Goal: Information Seeking & Learning: Learn about a topic

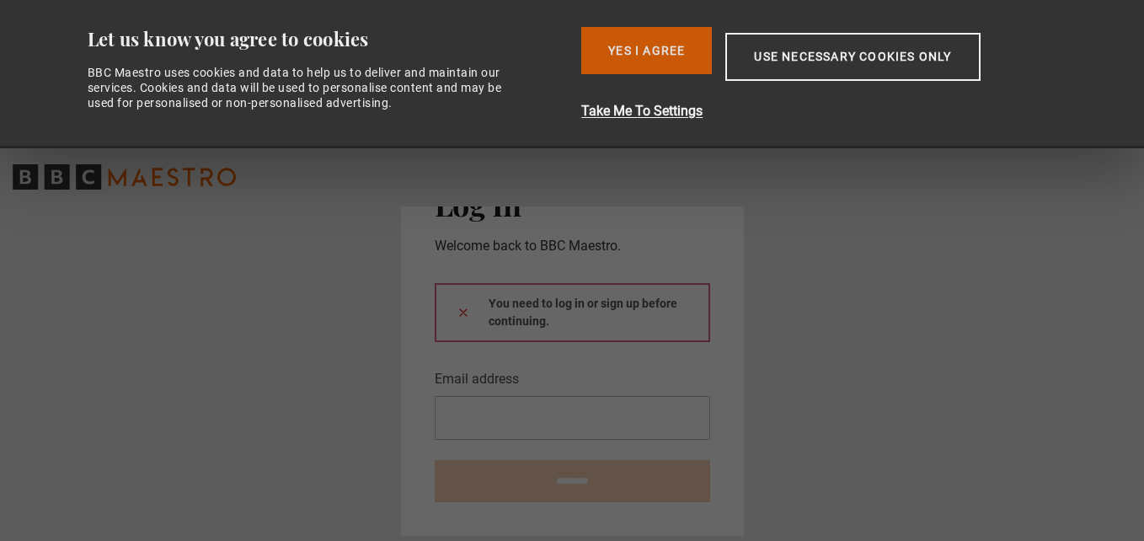
click at [633, 42] on button "Yes I Agree" at bounding box center [646, 50] width 131 height 47
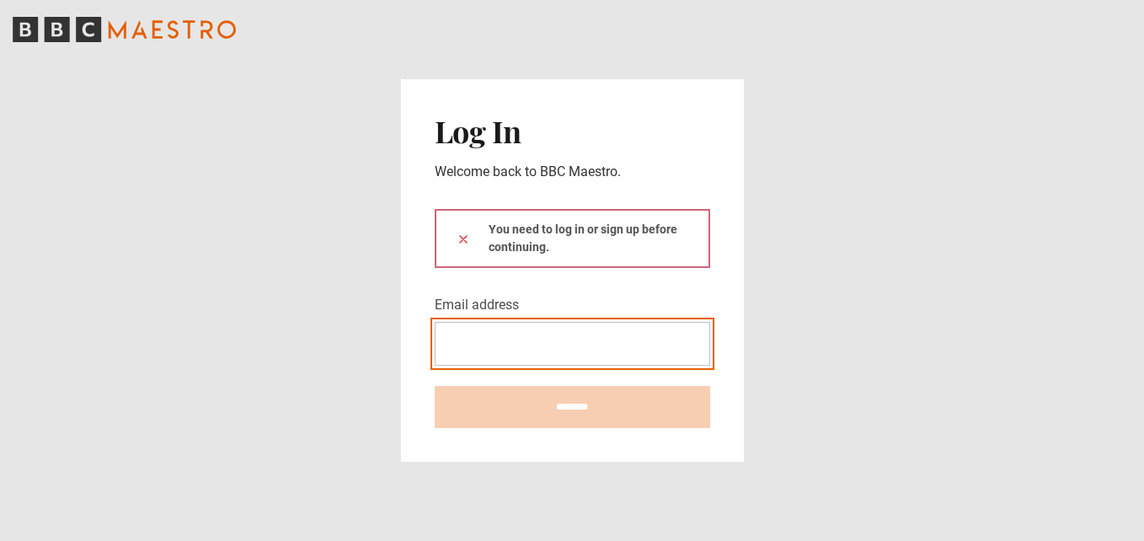
click at [494, 346] on input "Email address" at bounding box center [573, 344] width 276 height 44
type input "**********"
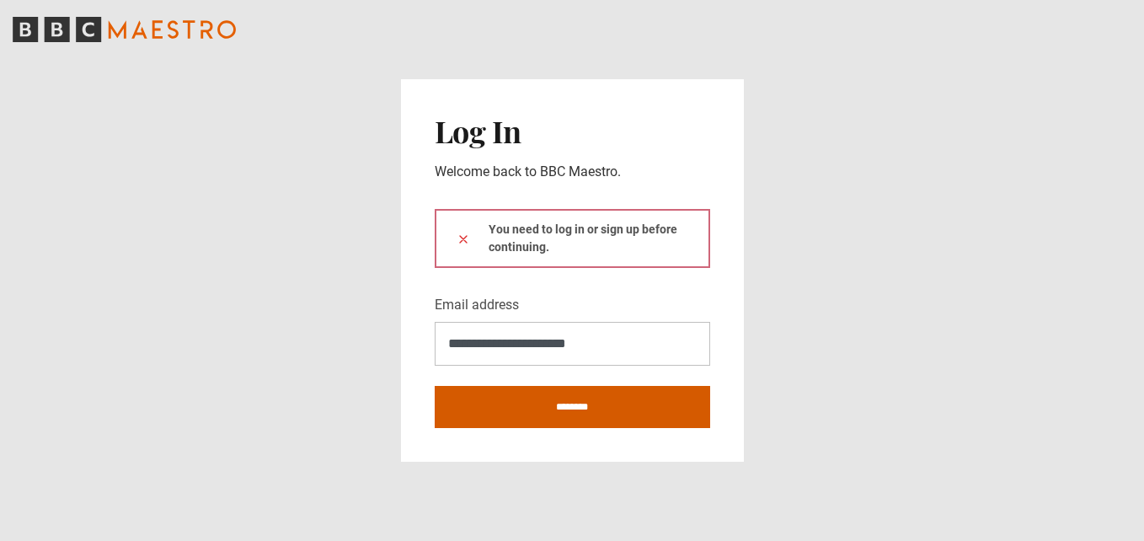
click at [558, 410] on input "********" at bounding box center [573, 407] width 276 height 42
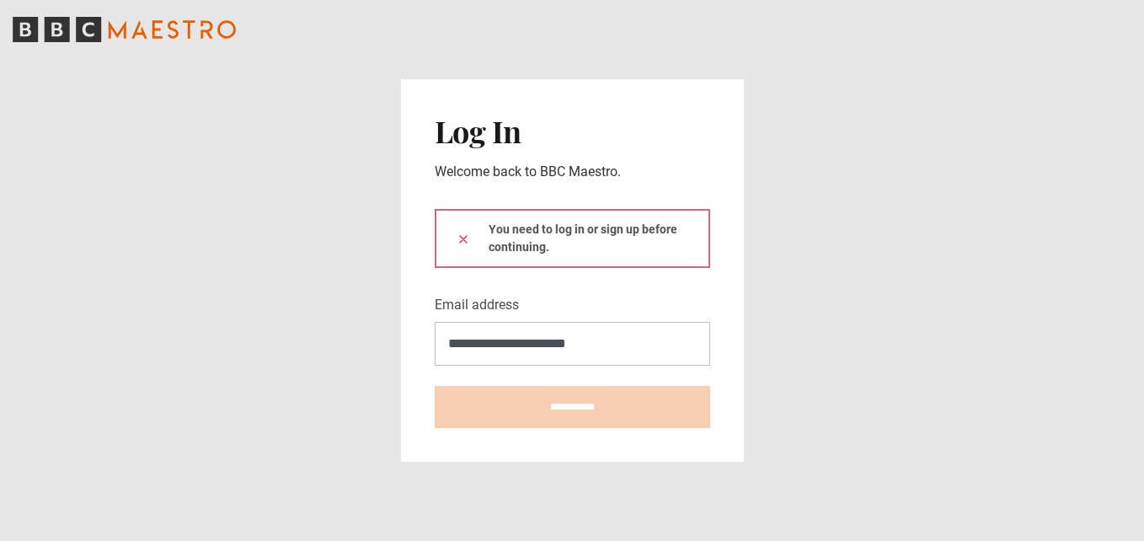
type input "**********"
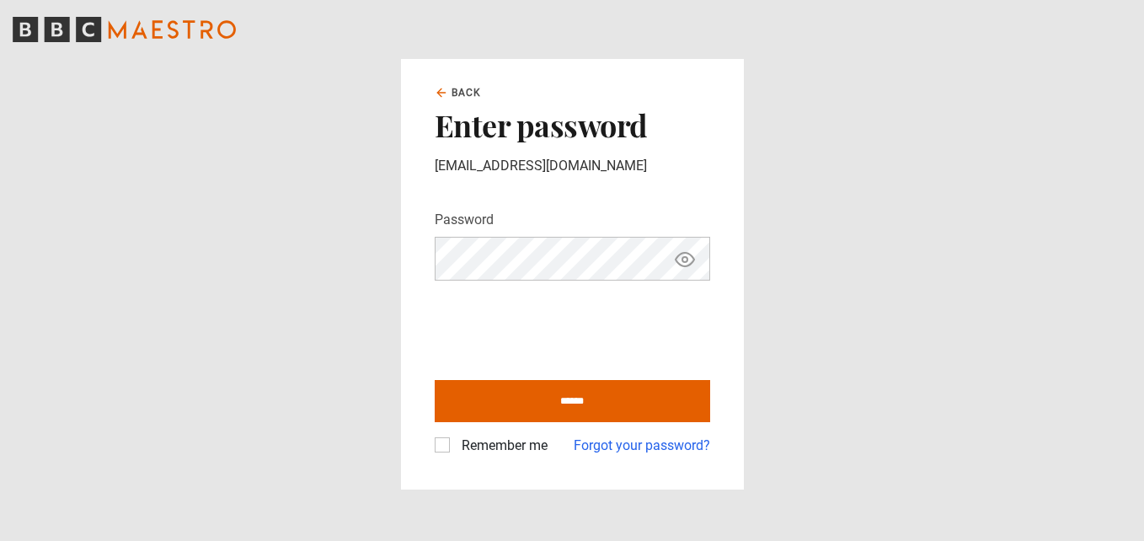
click at [277, 384] on main "Back Enter password [EMAIL_ADDRESS][DOMAIN_NAME] Password Your password is hidd…" at bounding box center [572, 270] width 1144 height 541
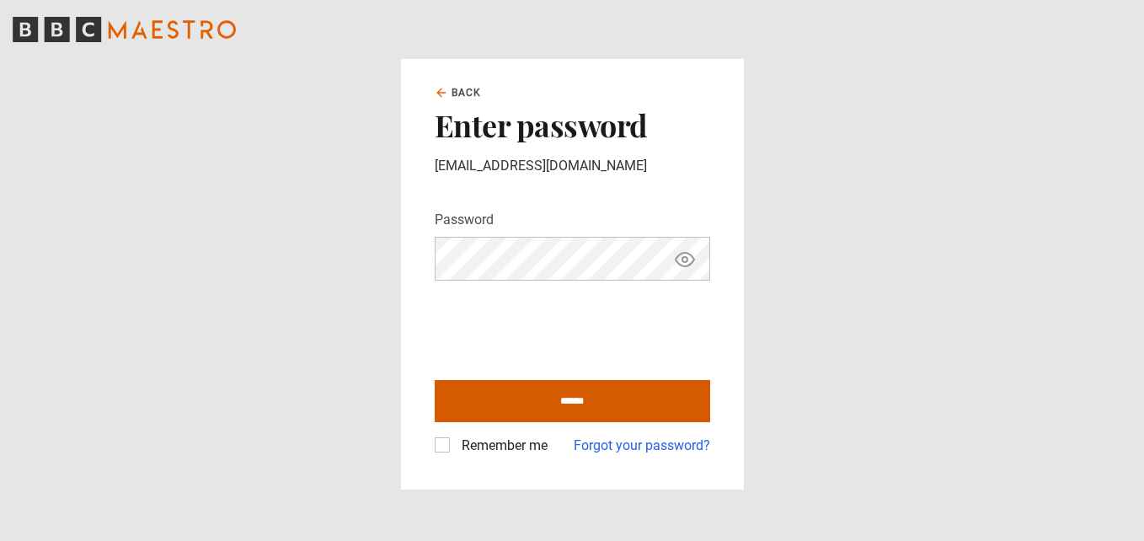
click at [570, 400] on input "******" at bounding box center [573, 401] width 276 height 42
type input "**********"
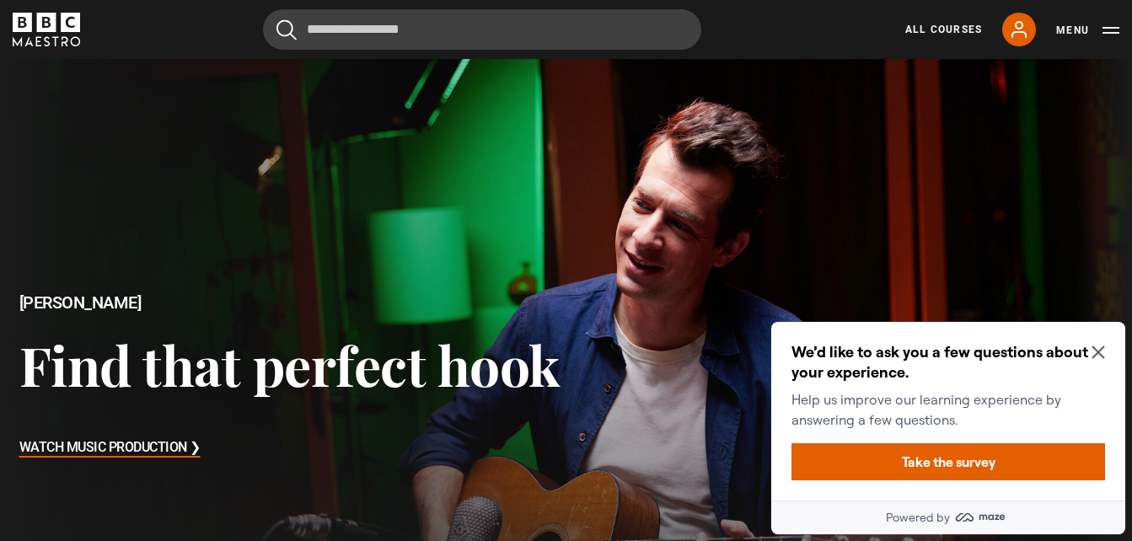
click at [1104, 349] on icon "Close Maze Prompt" at bounding box center [1097, 351] width 13 height 13
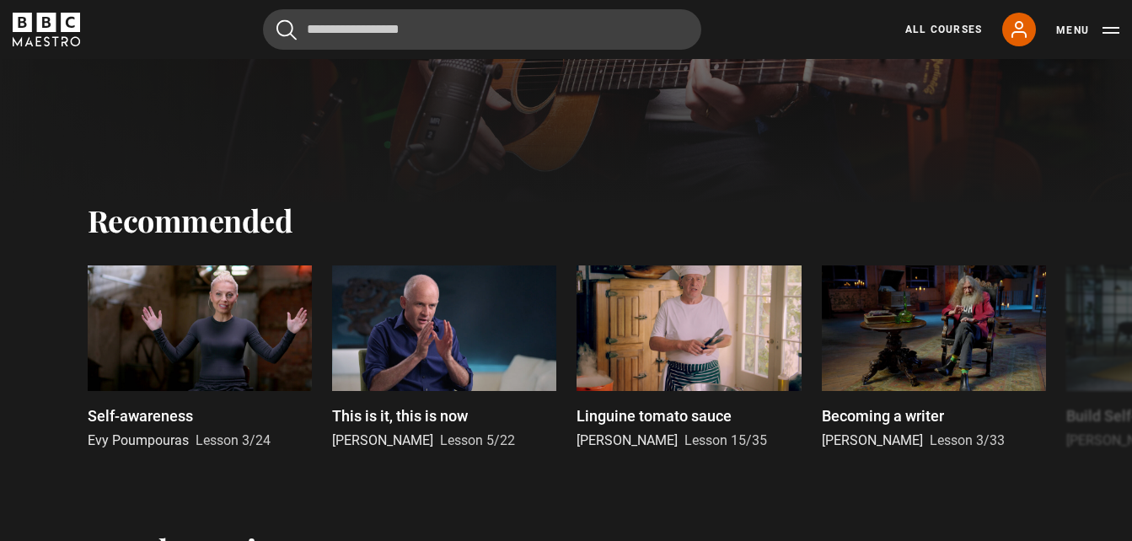
scroll to position [506, 0]
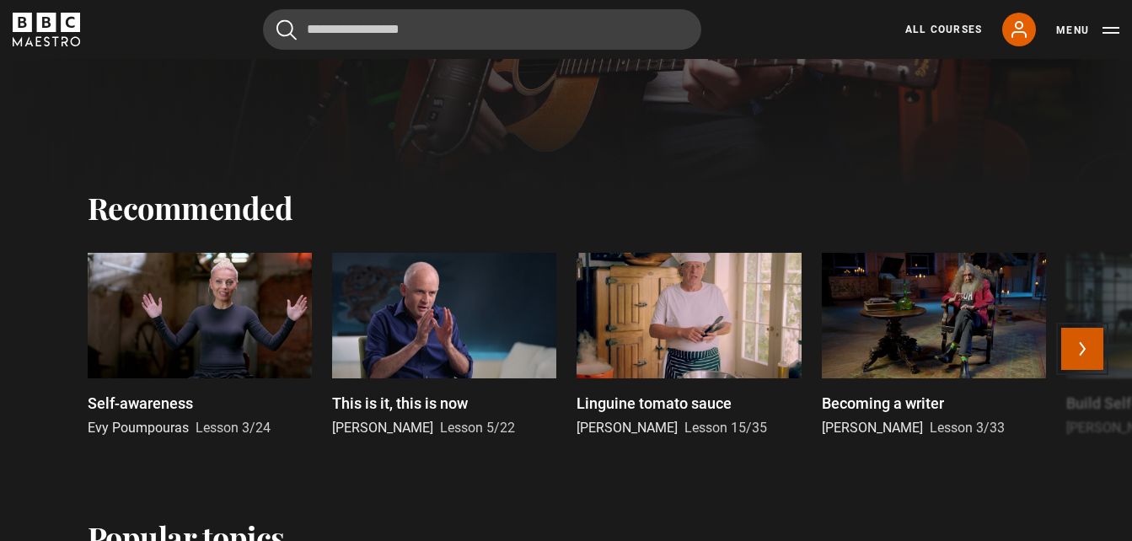
click at [1086, 358] on button "Next" at bounding box center [1082, 349] width 42 height 42
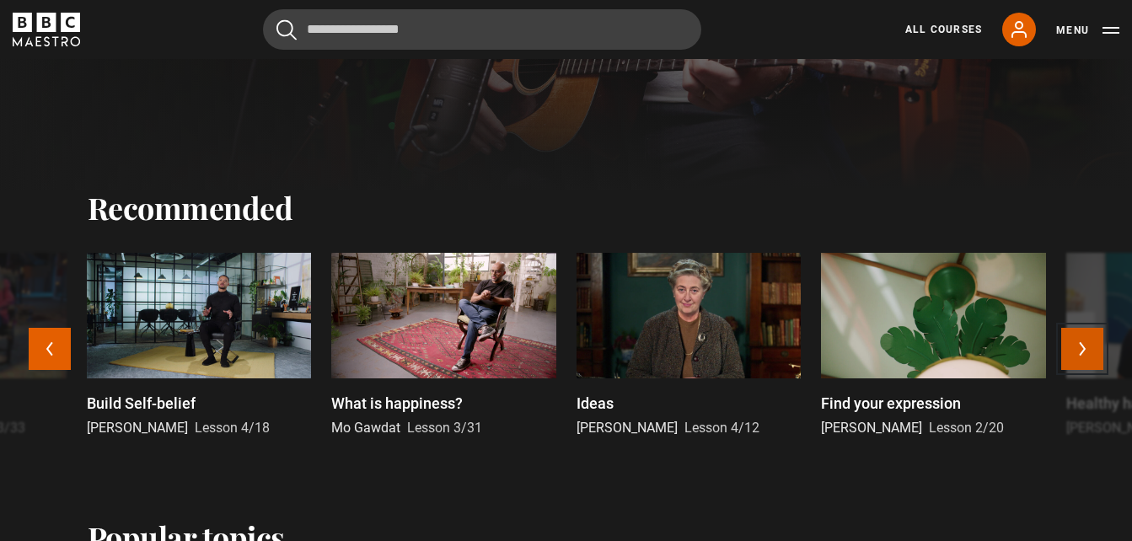
click at [1092, 361] on button "Next" at bounding box center [1082, 349] width 42 height 42
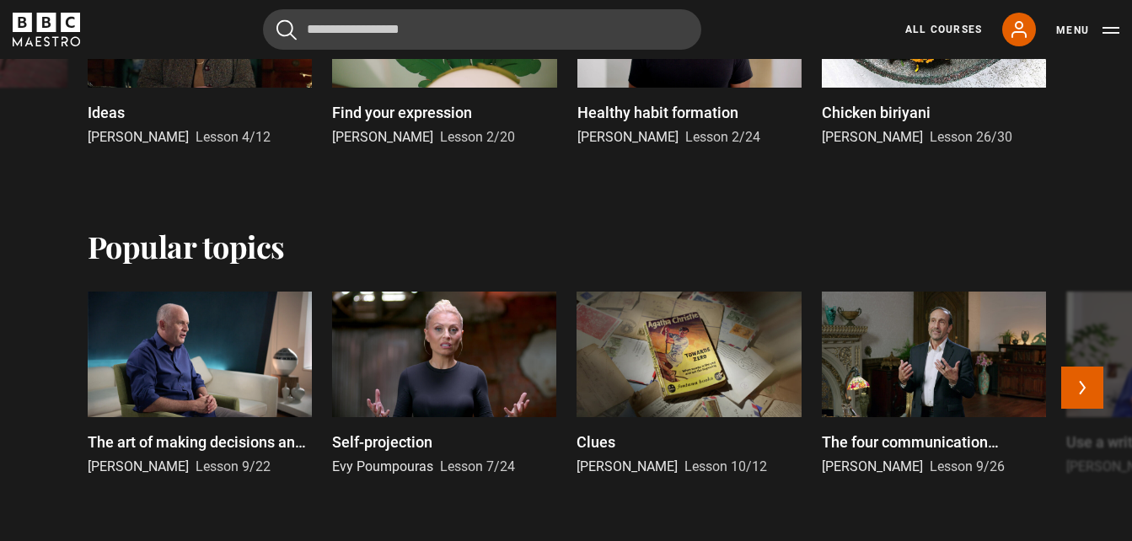
scroll to position [843, 0]
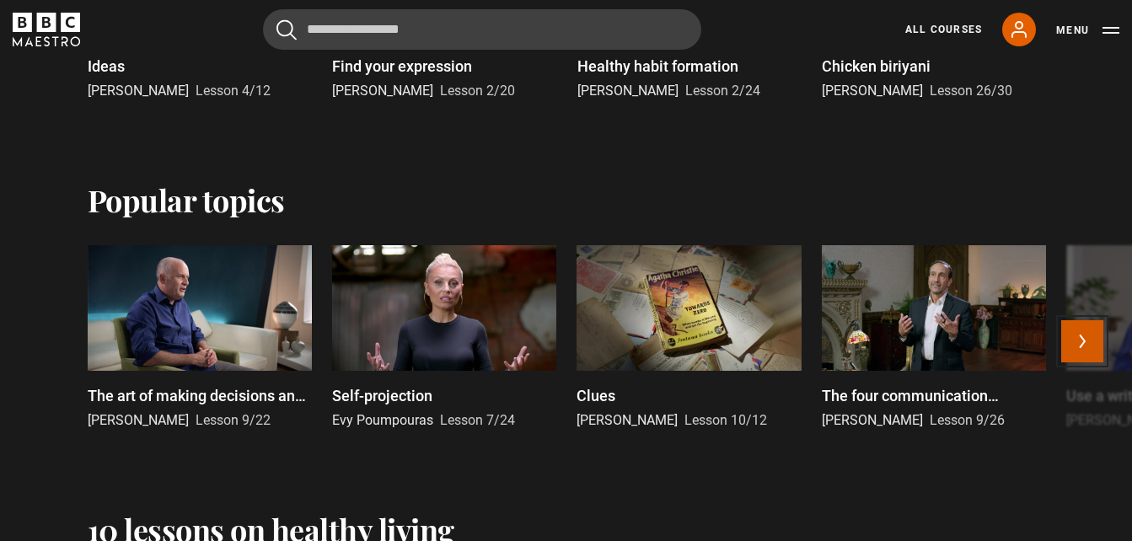
click at [1090, 348] on button "Next" at bounding box center [1082, 341] width 42 height 42
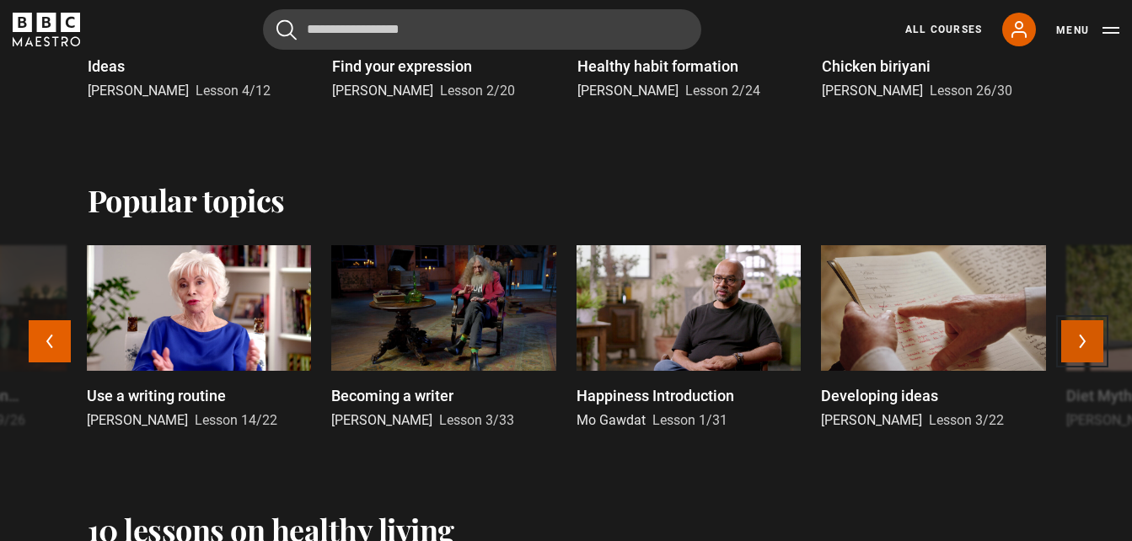
click at [1094, 349] on button "Next" at bounding box center [1082, 341] width 42 height 42
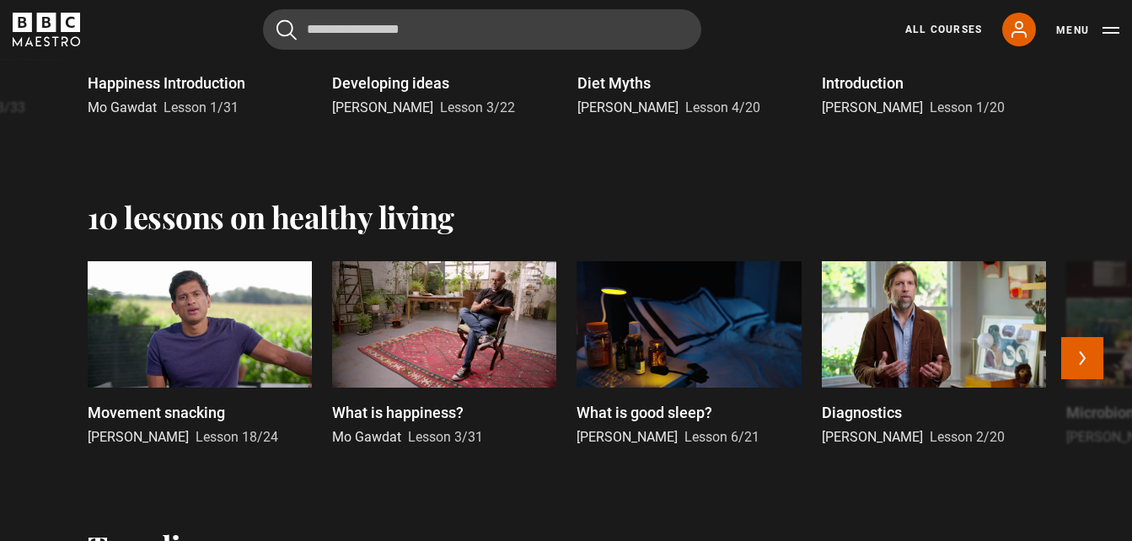
scroll to position [1180, 0]
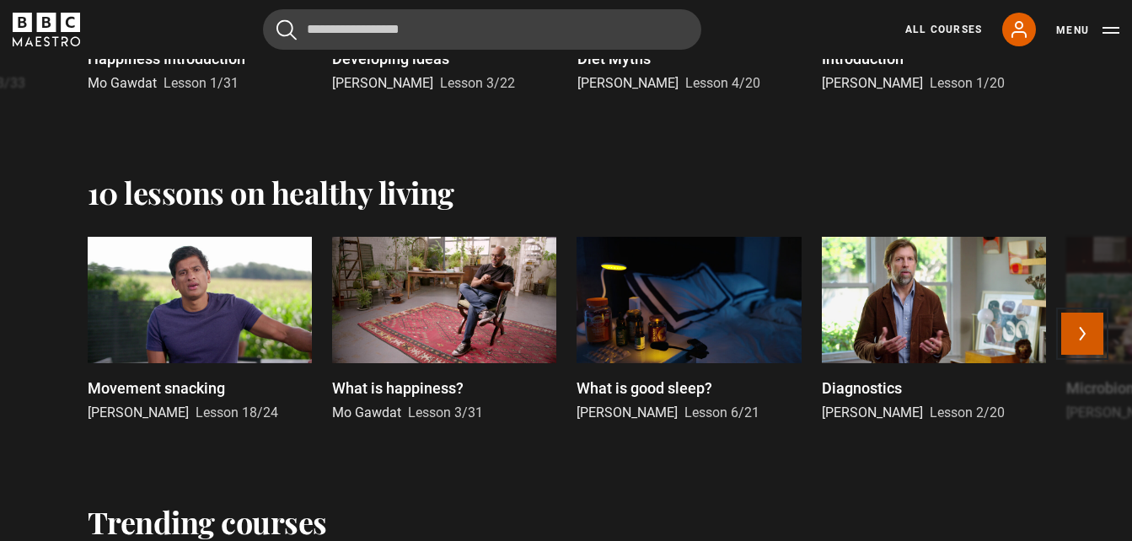
click at [1091, 337] on button "Next" at bounding box center [1082, 334] width 42 height 42
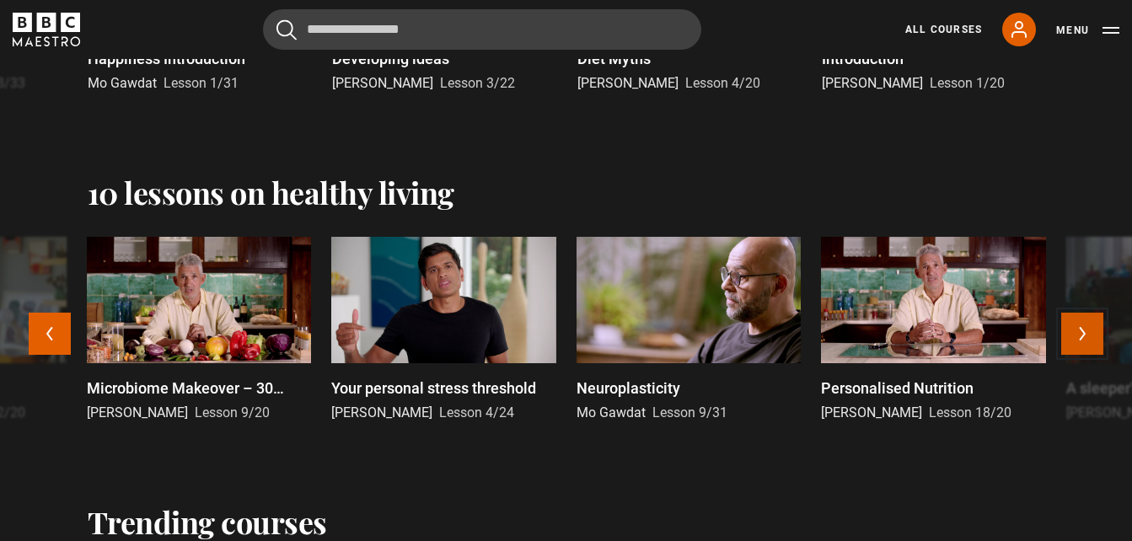
click at [1091, 337] on button "Next" at bounding box center [1082, 334] width 42 height 42
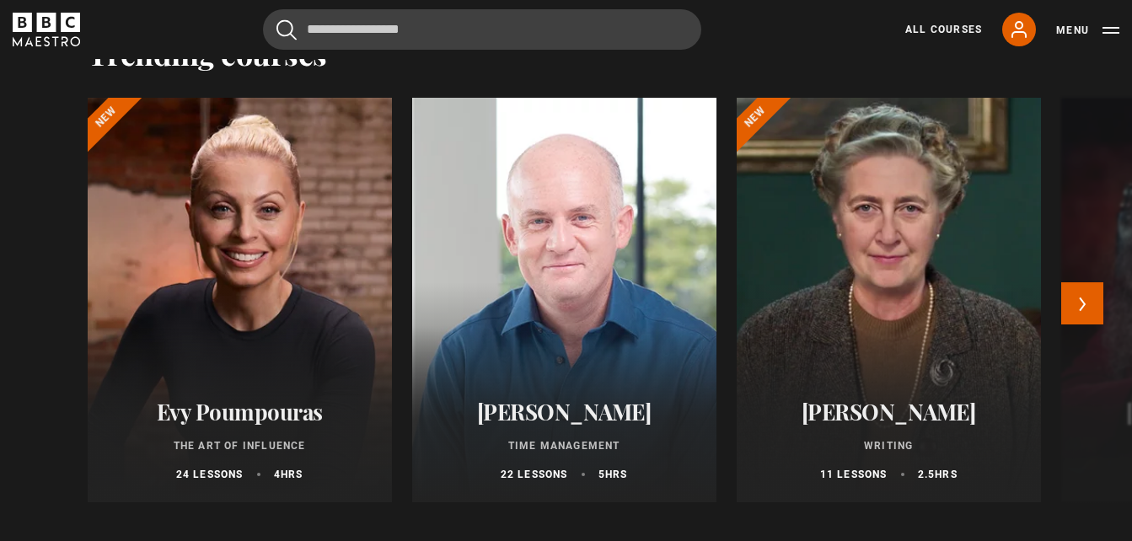
scroll to position [1685, 0]
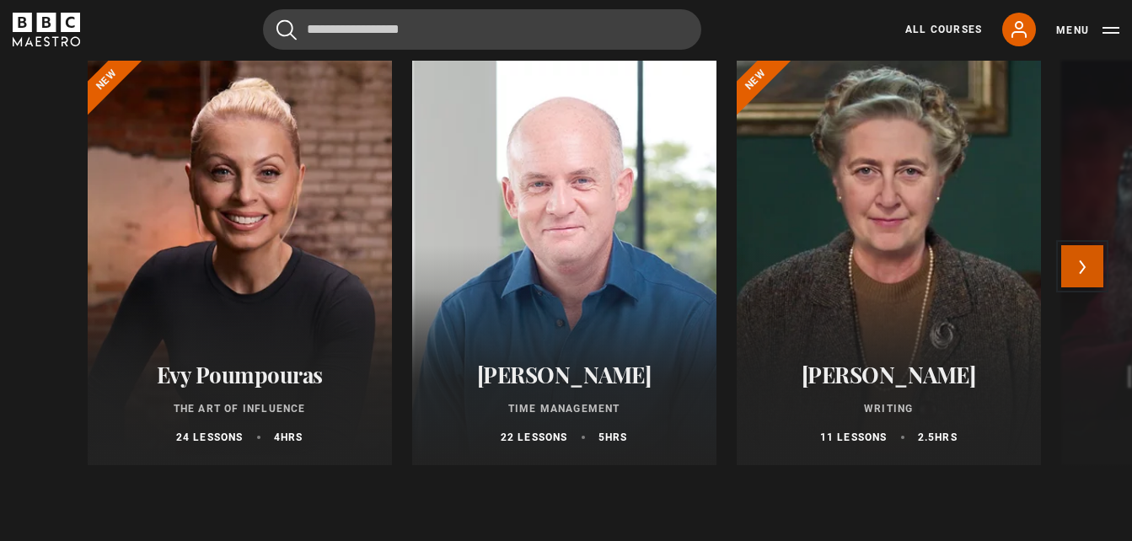
click at [1087, 271] on button "Next" at bounding box center [1082, 266] width 42 height 42
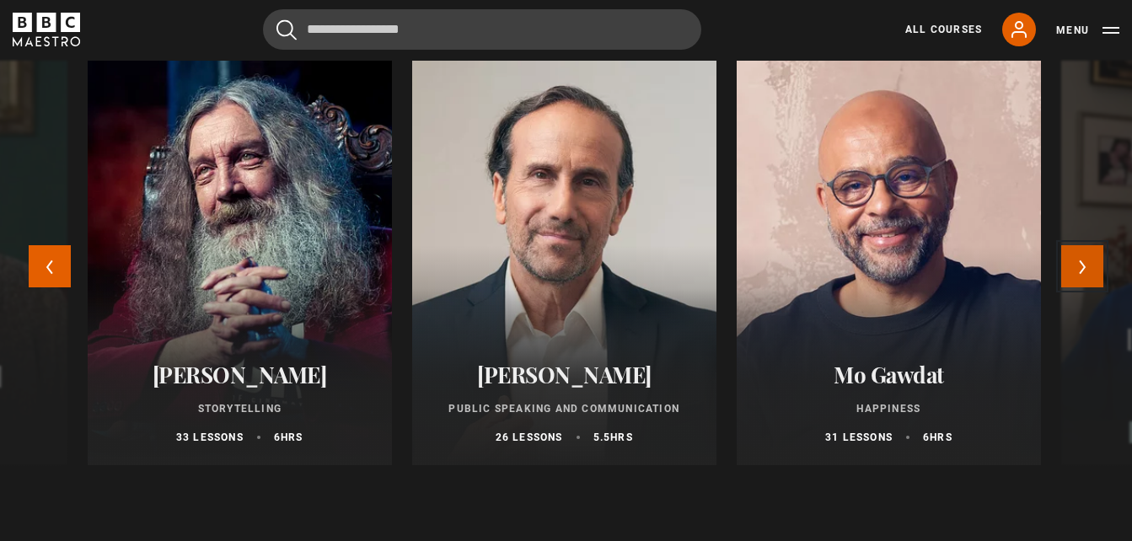
click at [1088, 273] on button "Next" at bounding box center [1082, 266] width 42 height 42
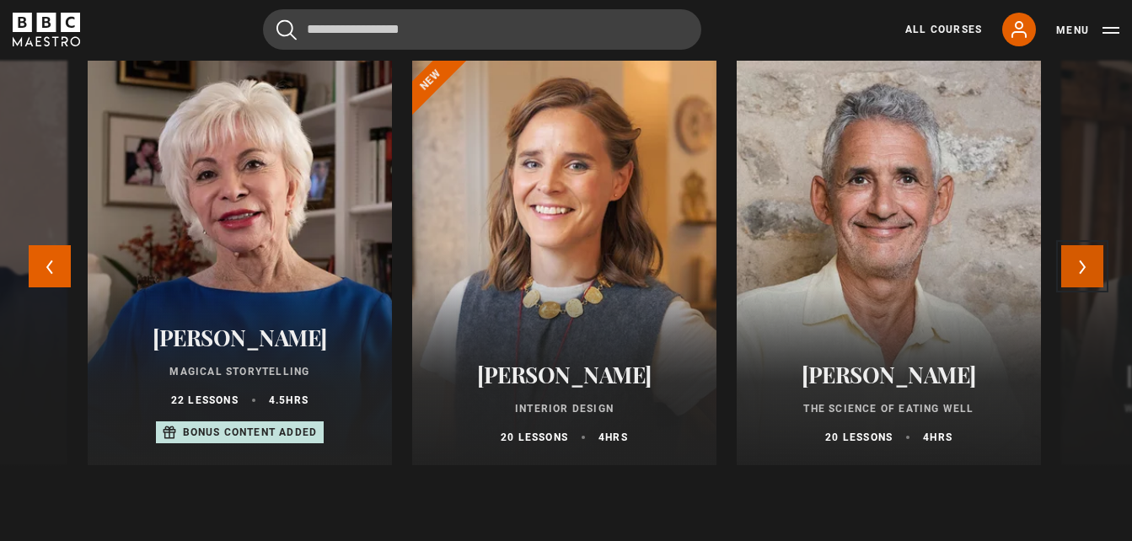
click at [1088, 275] on button "Next" at bounding box center [1082, 266] width 42 height 42
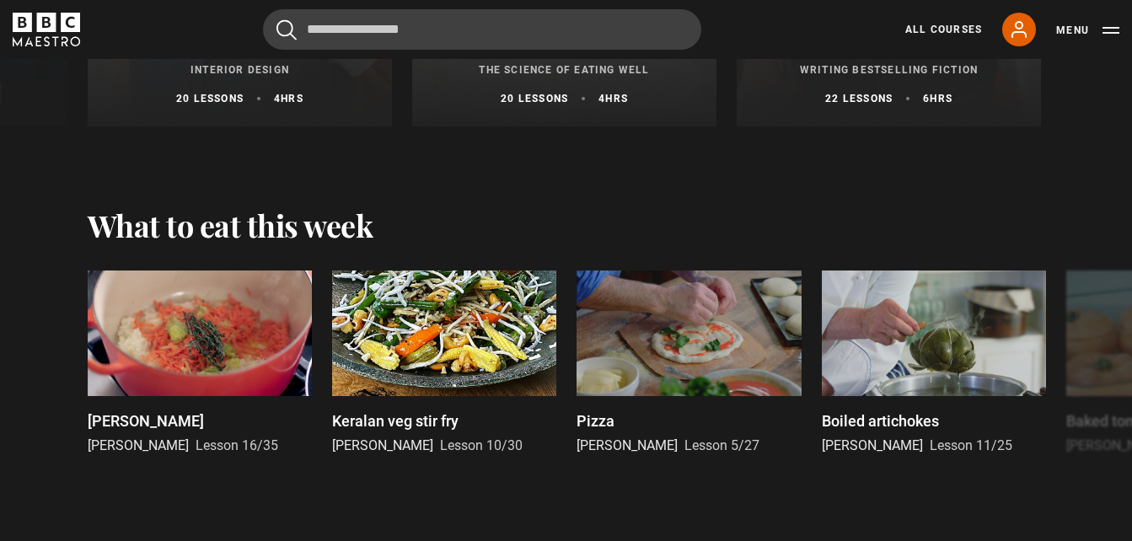
scroll to position [2106, 0]
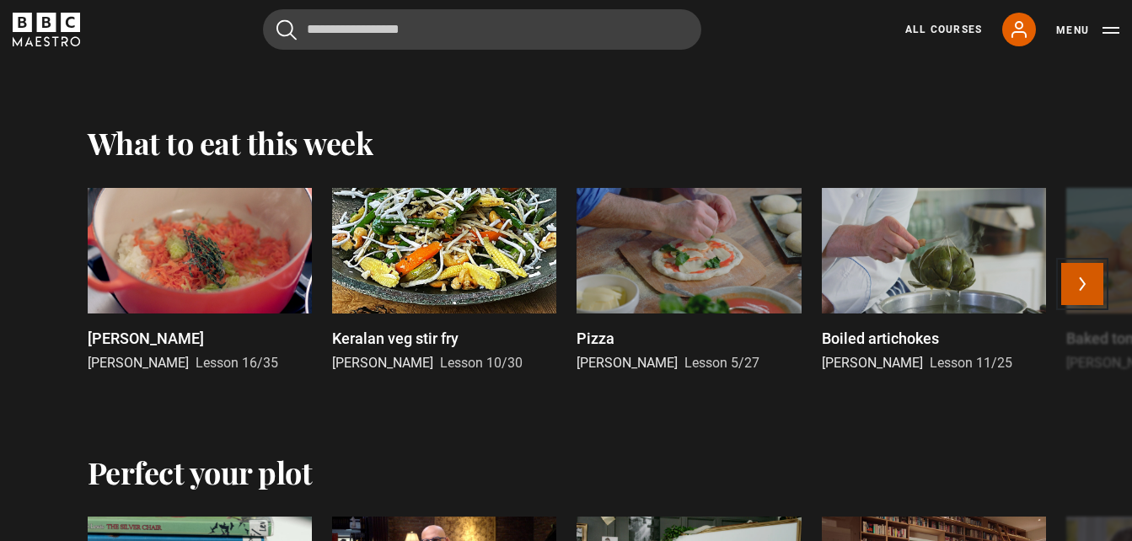
click at [1085, 289] on button "Next" at bounding box center [1082, 284] width 42 height 42
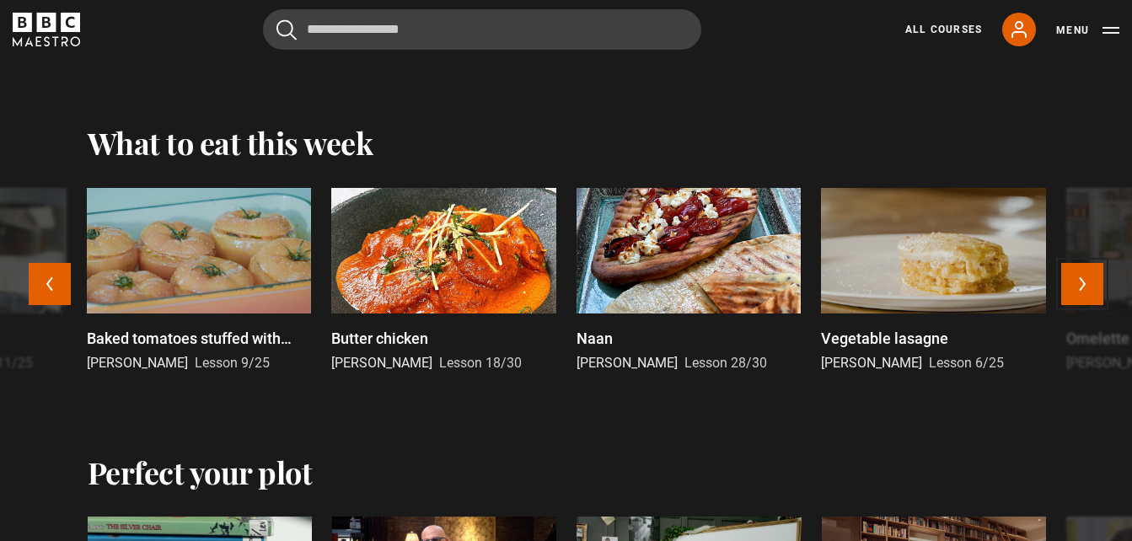
click at [1087, 291] on button "Next" at bounding box center [1082, 284] width 42 height 42
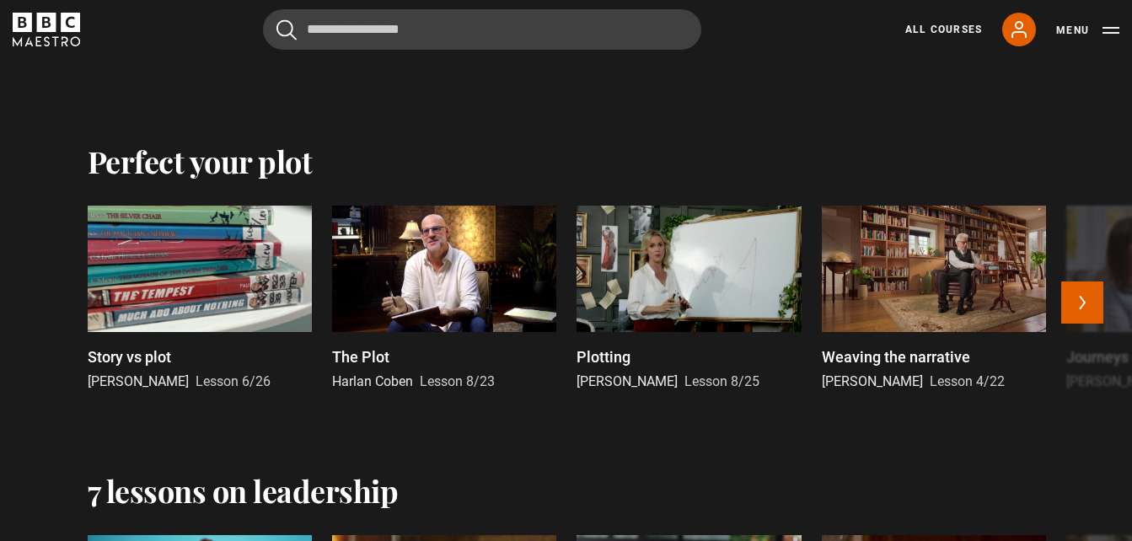
scroll to position [2443, 0]
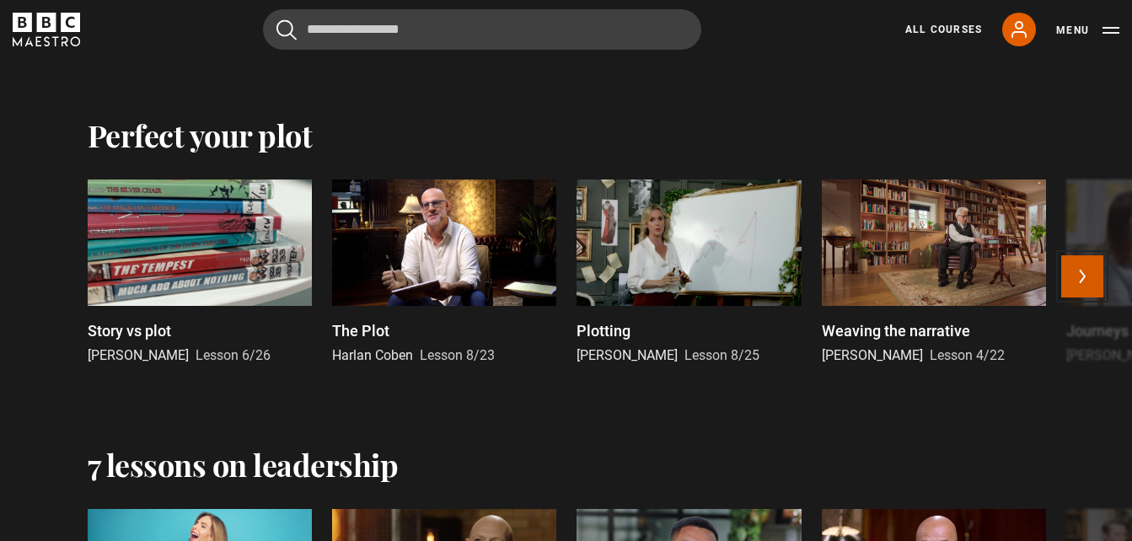
click at [1083, 278] on button "Next" at bounding box center [1082, 276] width 42 height 42
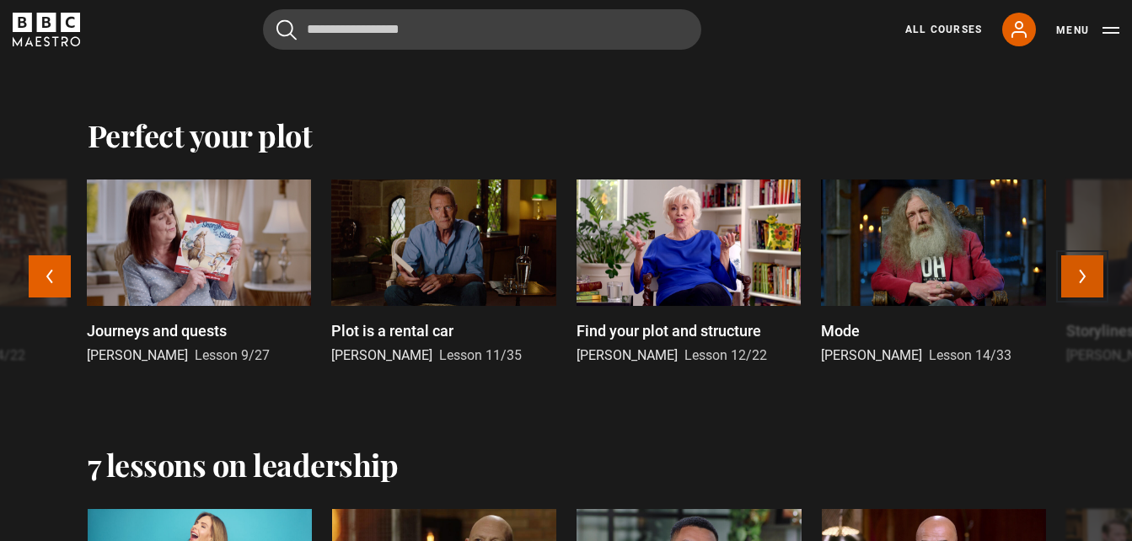
click at [1083, 281] on button "Next" at bounding box center [1082, 276] width 42 height 42
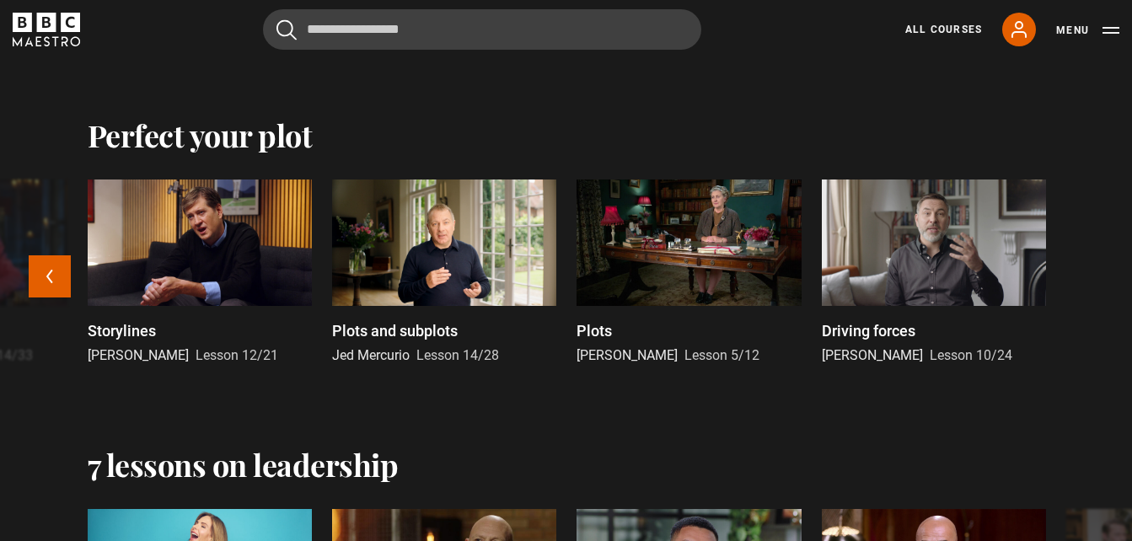
click at [1084, 282] on div "Story vs plot [PERSON_NAME] Lesson 6/26 The Plot [PERSON_NAME] Lesson 8/23 Plot…" at bounding box center [566, 282] width 1085 height 206
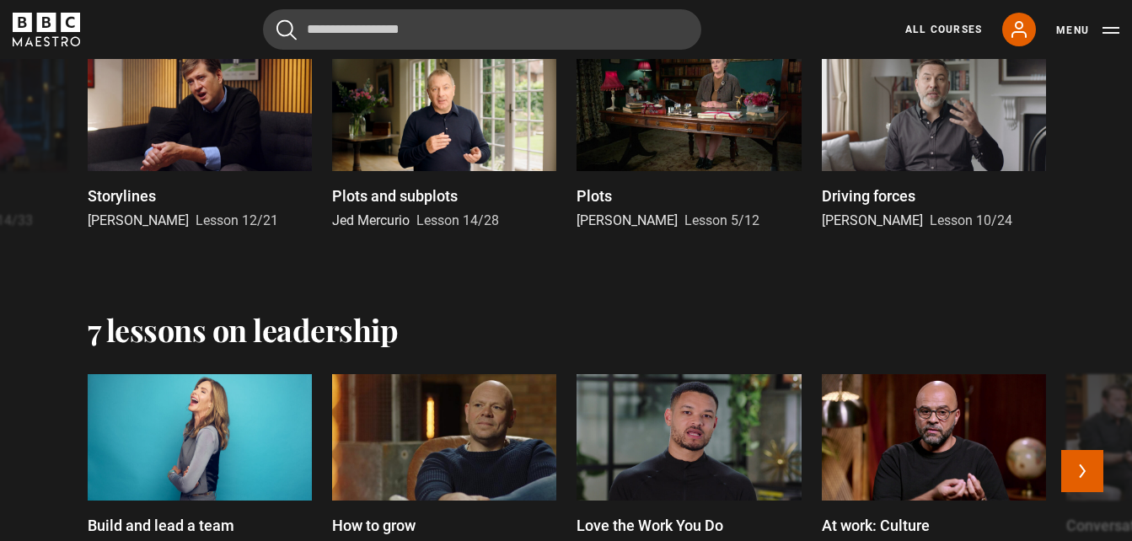
scroll to position [2696, 0]
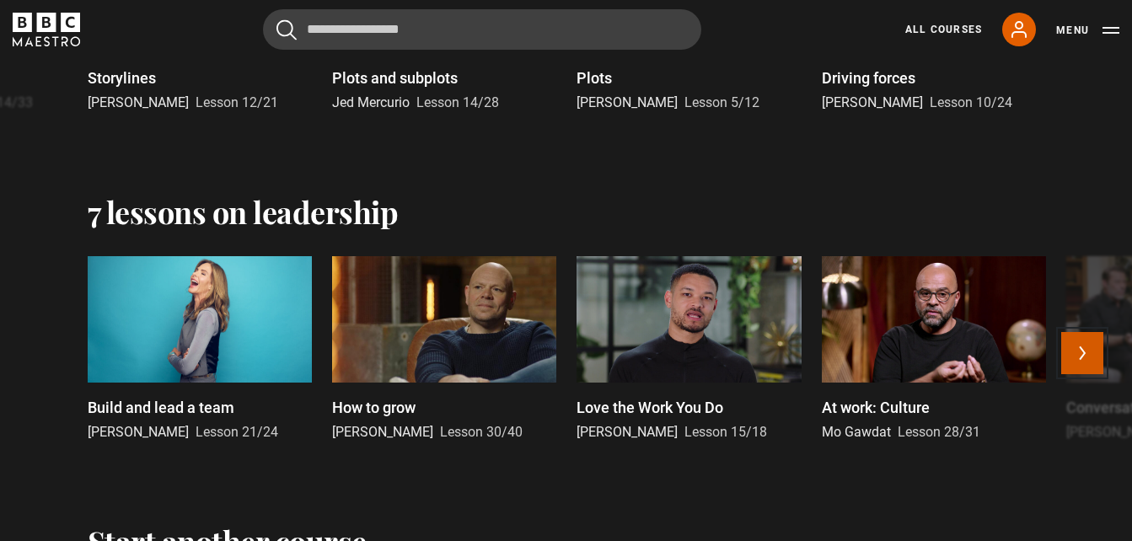
click at [1084, 355] on button "Next" at bounding box center [1082, 353] width 42 height 42
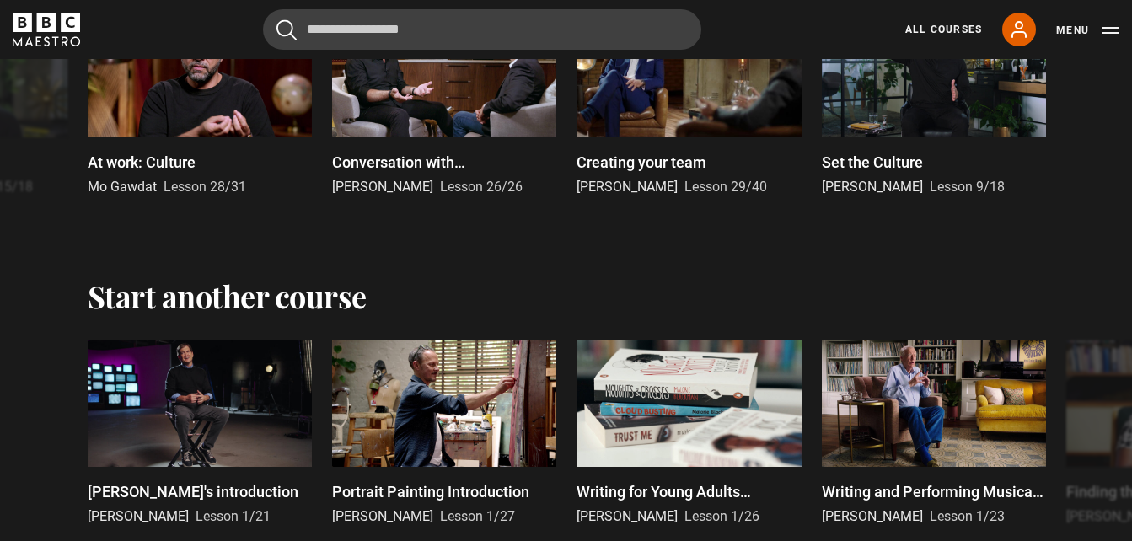
scroll to position [3033, 0]
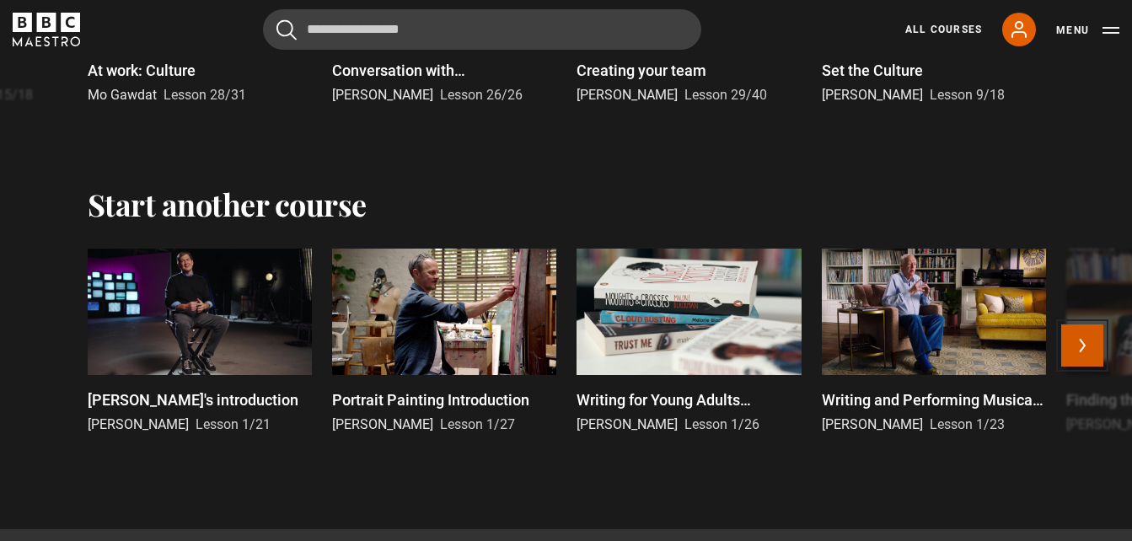
click at [1089, 354] on button "Next" at bounding box center [1082, 345] width 42 height 42
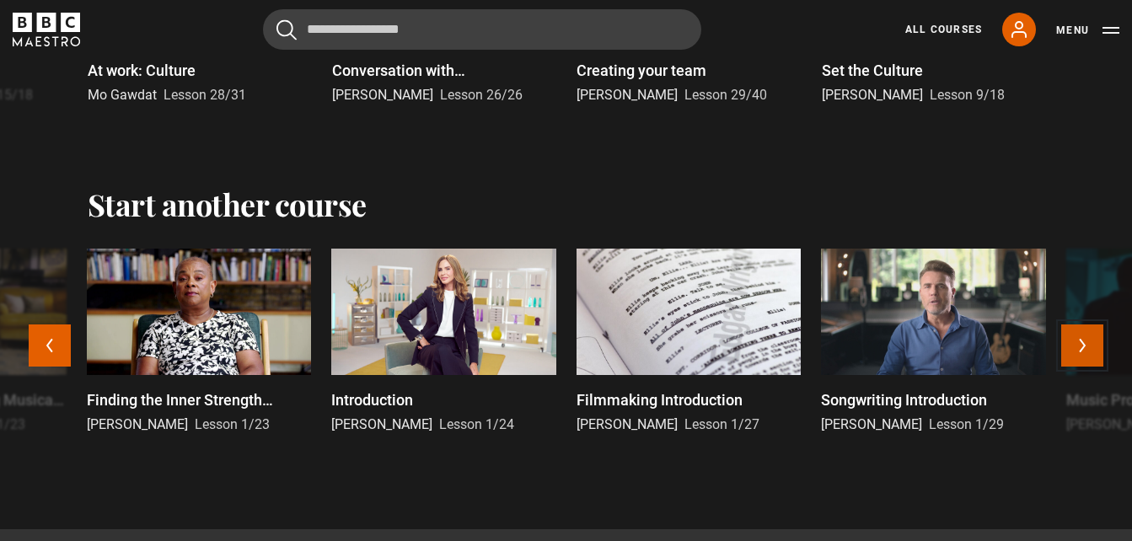
click at [1090, 355] on button "Next" at bounding box center [1082, 345] width 42 height 42
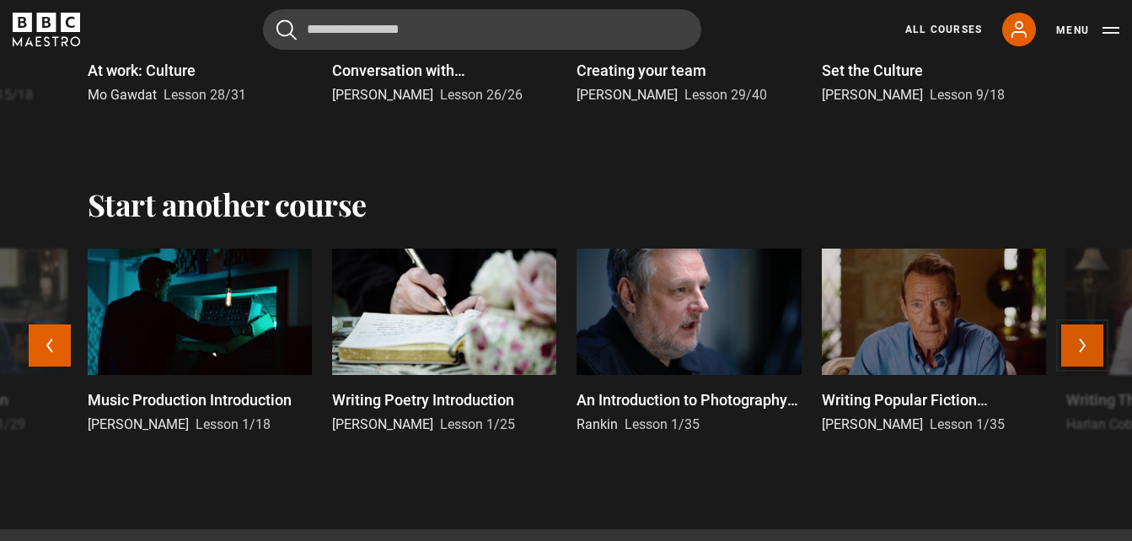
click at [1090, 355] on button "Next" at bounding box center [1082, 345] width 42 height 42
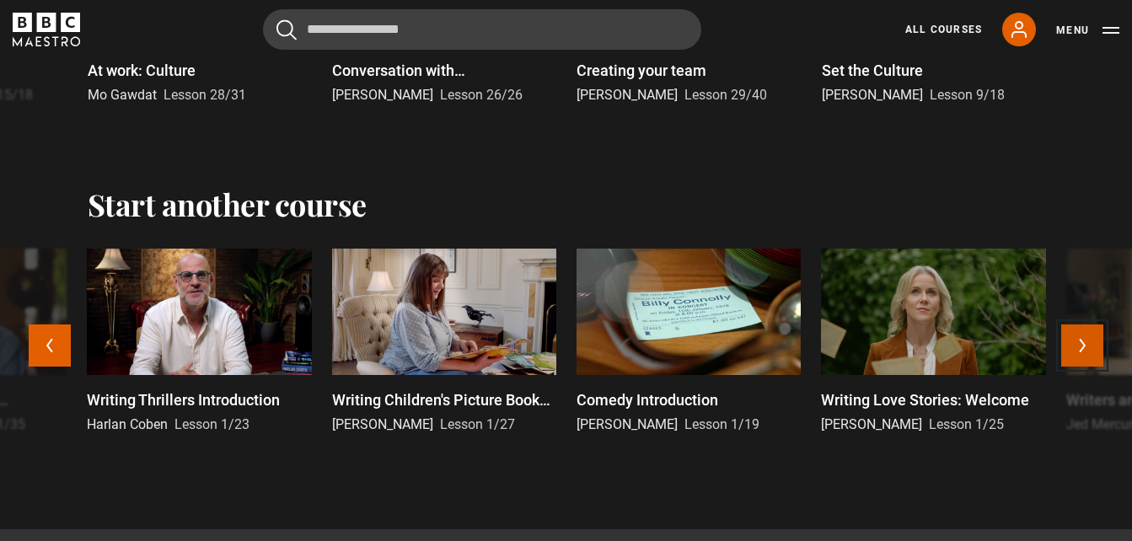
click at [1093, 356] on button "Next" at bounding box center [1082, 345] width 42 height 42
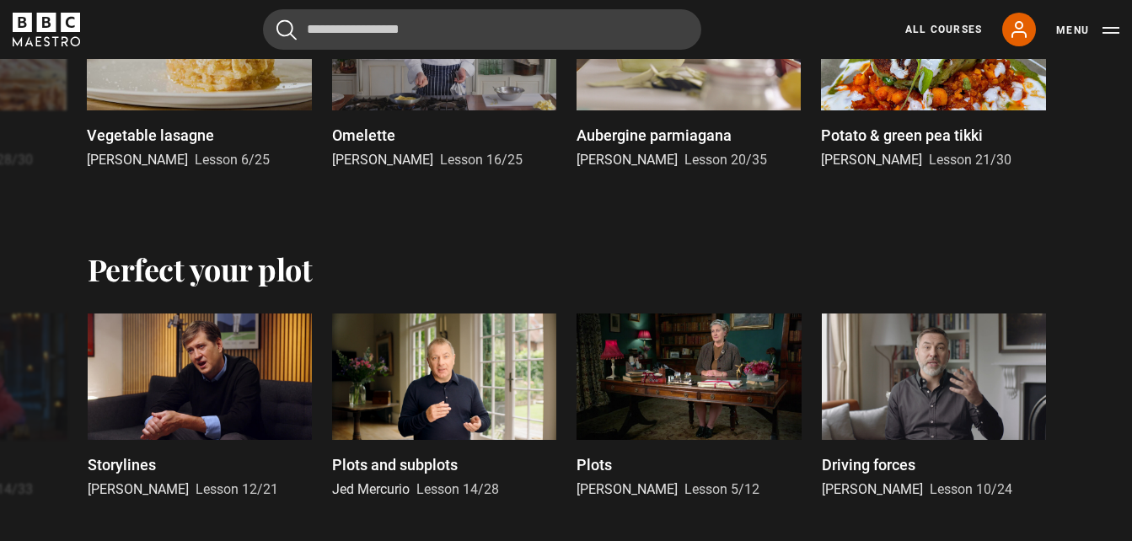
scroll to position [2275, 0]
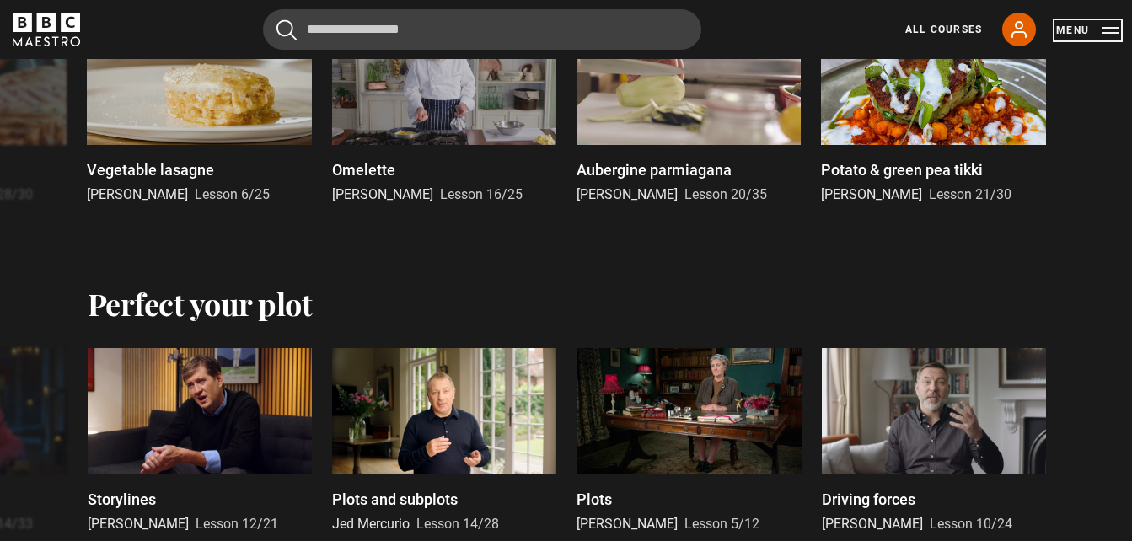
click at [1070, 29] on button "Menu" at bounding box center [1087, 30] width 63 height 17
